Goal: Task Accomplishment & Management: Use online tool/utility

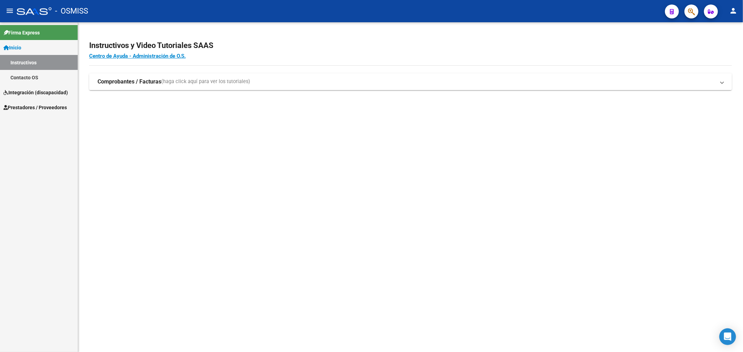
click at [110, 81] on strong "Comprobantes / Facturas" at bounding box center [130, 82] width 64 height 8
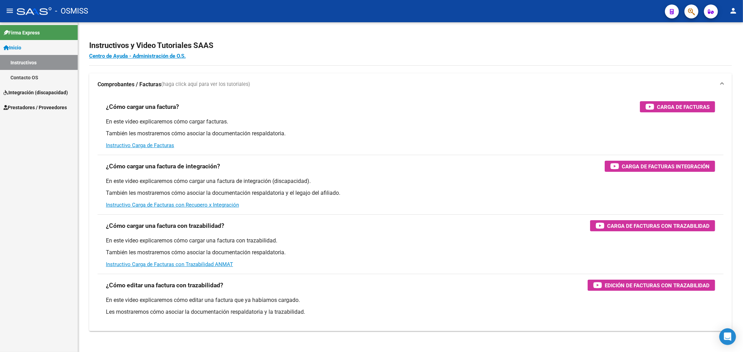
click at [39, 103] on link "Prestadores / Proveedores" at bounding box center [39, 107] width 78 height 15
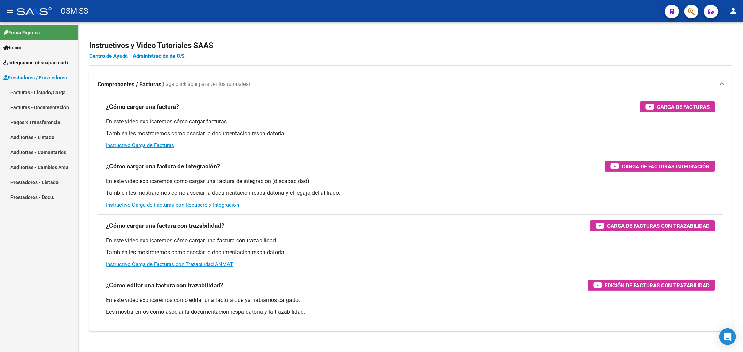
click at [53, 93] on link "Facturas - Listado/Carga" at bounding box center [39, 92] width 78 height 15
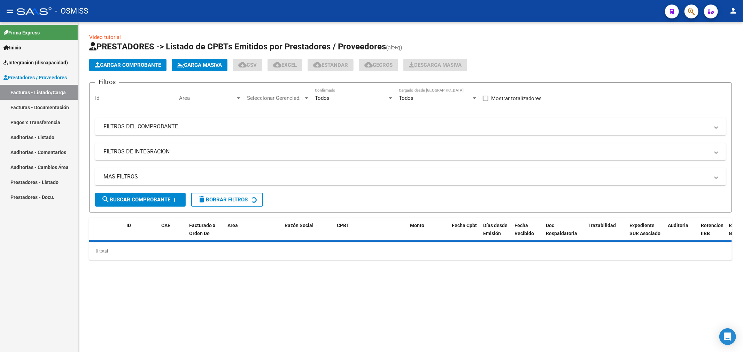
click at [138, 125] on mat-panel-title "FILTROS DEL COMPROBANTE" at bounding box center [406, 127] width 606 height 8
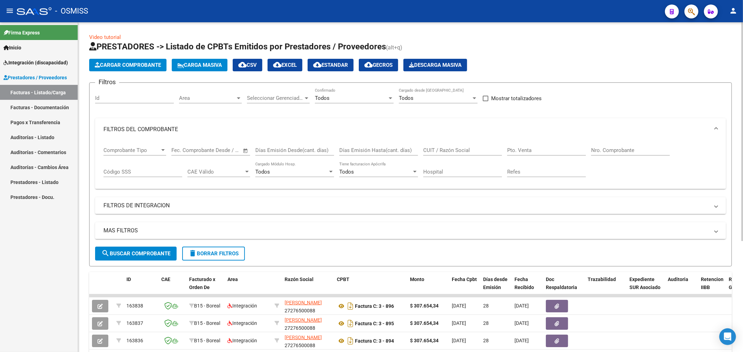
click at [625, 150] on input "Nro. Comprobante" at bounding box center [630, 150] width 79 height 6
click at [608, 150] on input "Nro. Comprobante" at bounding box center [630, 150] width 79 height 6
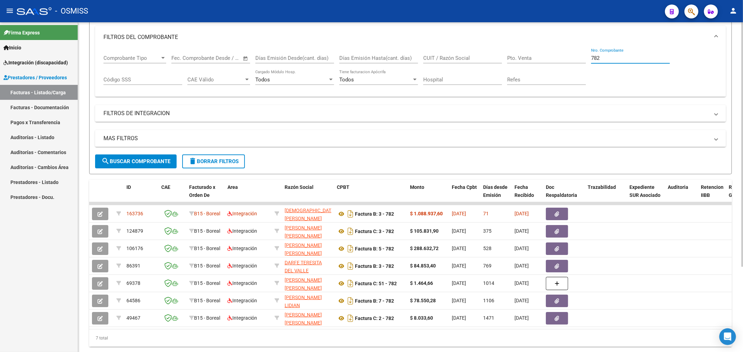
scroll to position [115, 0]
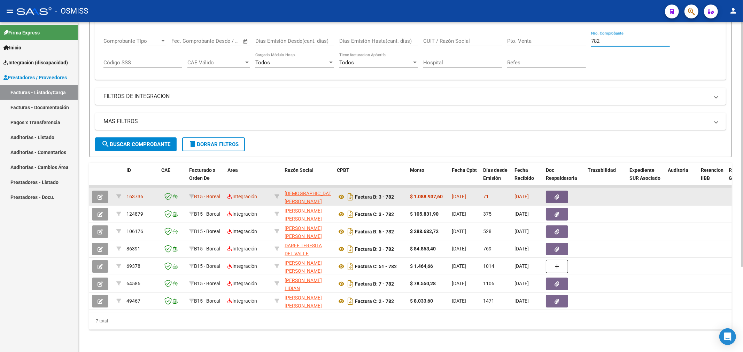
type input "782"
click at [103, 192] on button "button" at bounding box center [100, 197] width 16 height 13
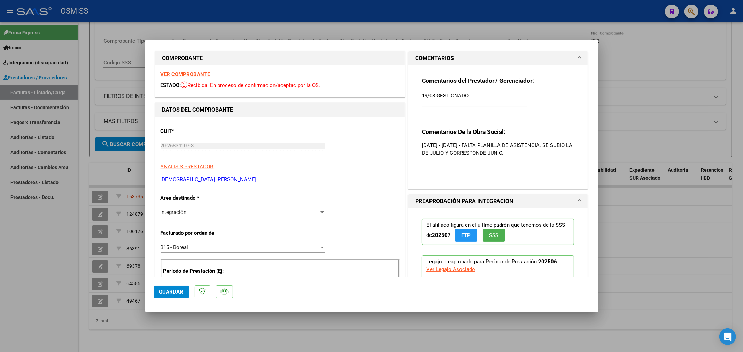
scroll to position [0, 0]
